Goal: Browse casually

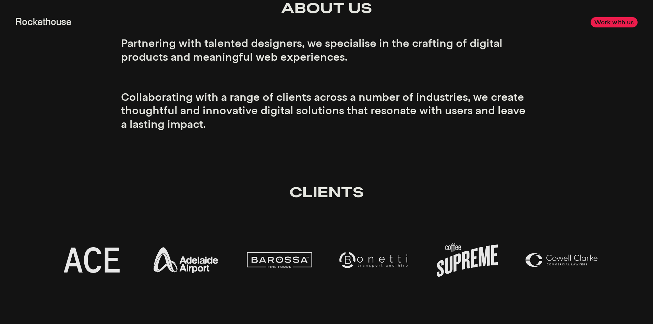
scroll to position [1416, 0]
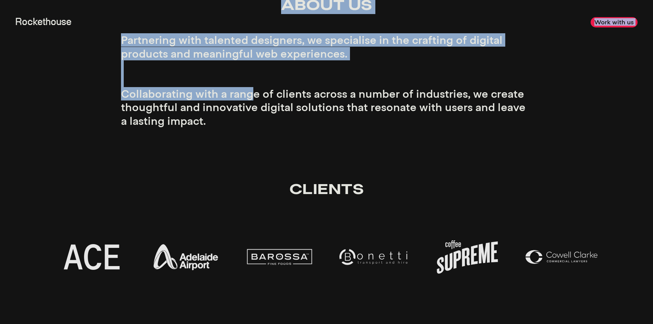
drag, startPoint x: 254, startPoint y: 38, endPoint x: 252, endPoint y: 97, distance: 58.3
click at [252, 97] on p "Partnering with talented designers, we specialise in the crafting of digital pr…" at bounding box center [326, 80] width 411 height 94
drag, startPoint x: 252, startPoint y: 97, endPoint x: 259, endPoint y: 39, distance: 58.1
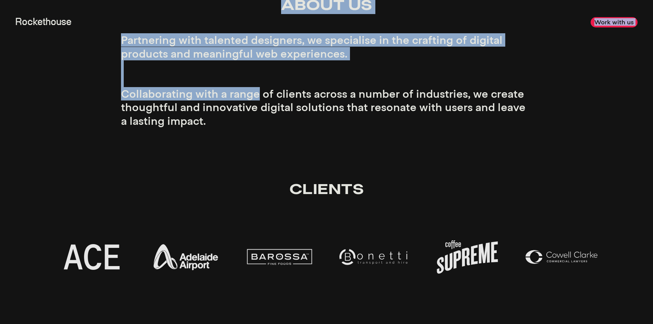
click at [259, 39] on header "Rockethouse Work with us" at bounding box center [326, 22] width 653 height 45
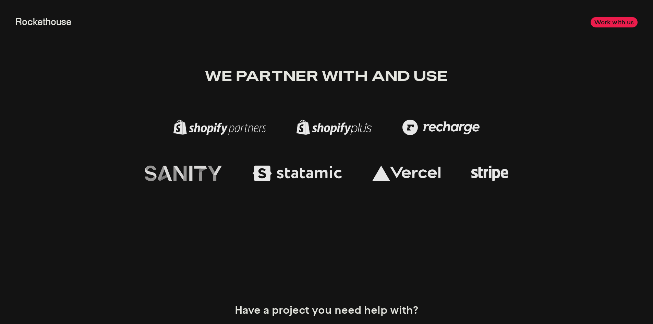
scroll to position [2056, 0]
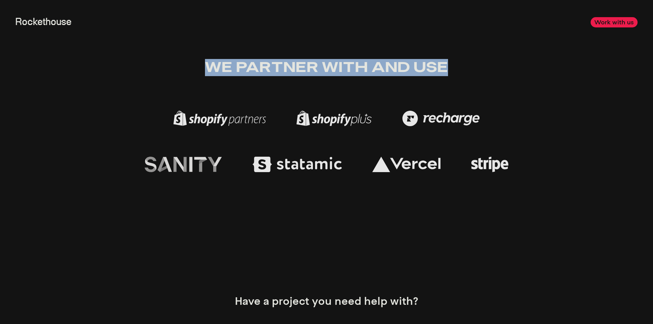
drag, startPoint x: 209, startPoint y: 66, endPoint x: 504, endPoint y: 66, distance: 295.0
click at [504, 66] on div "We partner with and use" at bounding box center [326, 68] width 411 height 48
drag, startPoint x: 259, startPoint y: 62, endPoint x: 523, endPoint y: 61, distance: 263.8
click at [523, 61] on div "We partner with and use" at bounding box center [326, 68] width 411 height 48
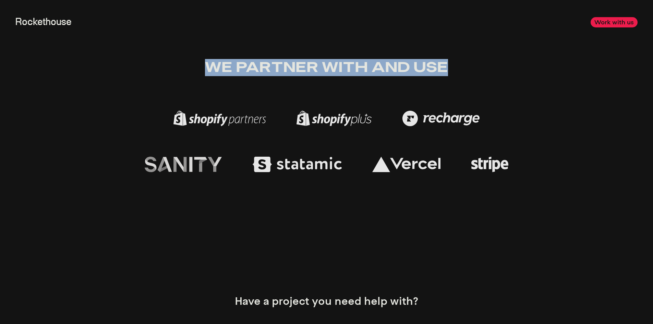
click at [523, 61] on div "We partner with and use" at bounding box center [326, 68] width 411 height 48
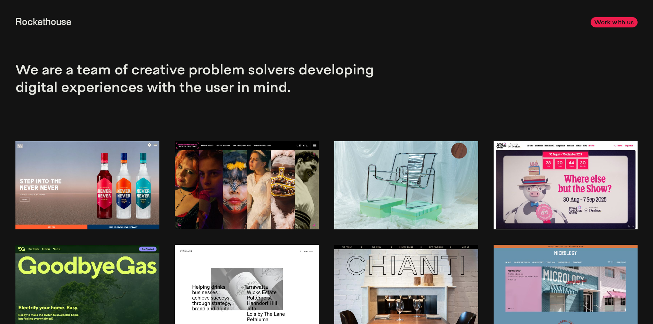
scroll to position [0, 0]
